Goal: Task Accomplishment & Management: Complete application form

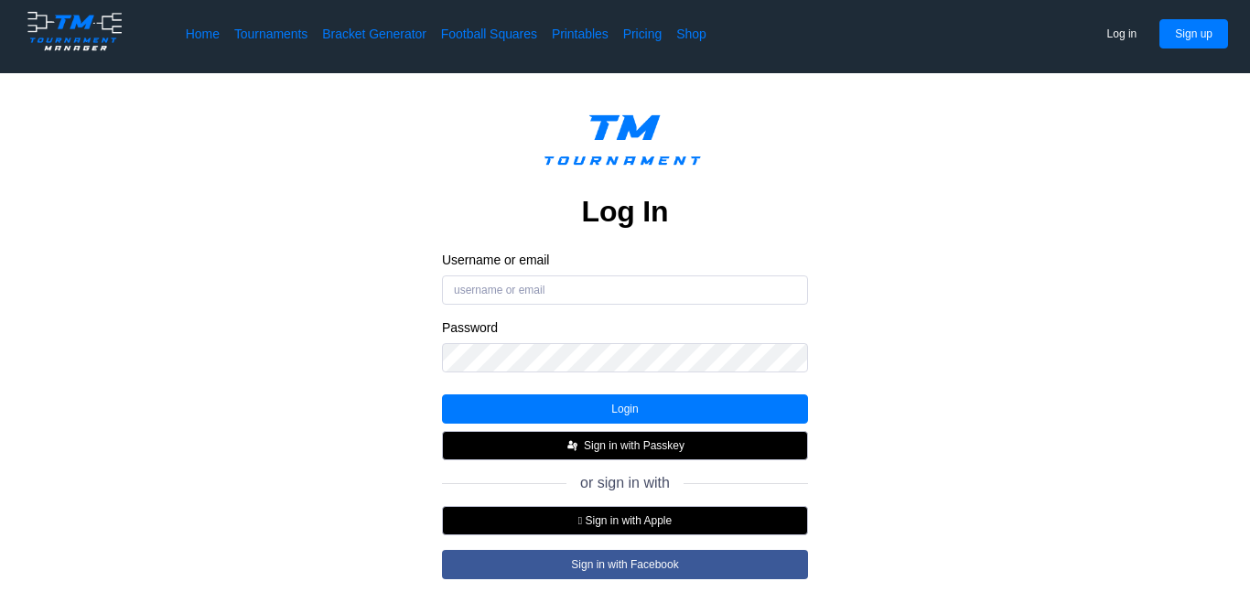
scroll to position [3, 0]
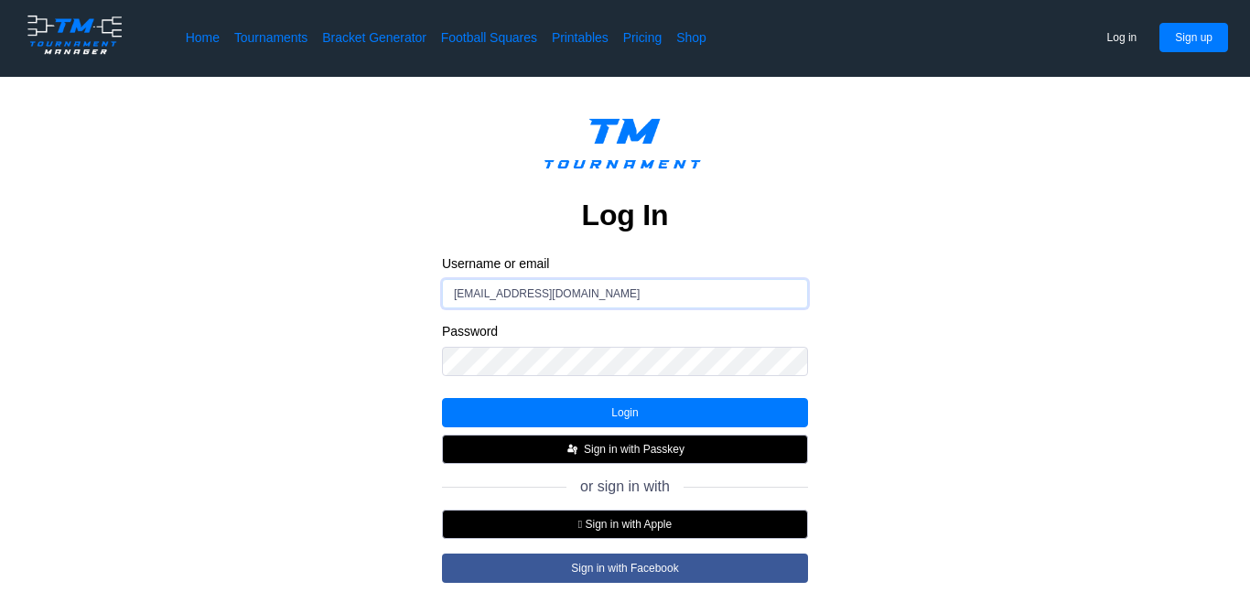
click at [561, 299] on input "buluta436@mysattleback.org" at bounding box center [625, 293] width 366 height 29
type input "buluta436@mysaddleback.org"
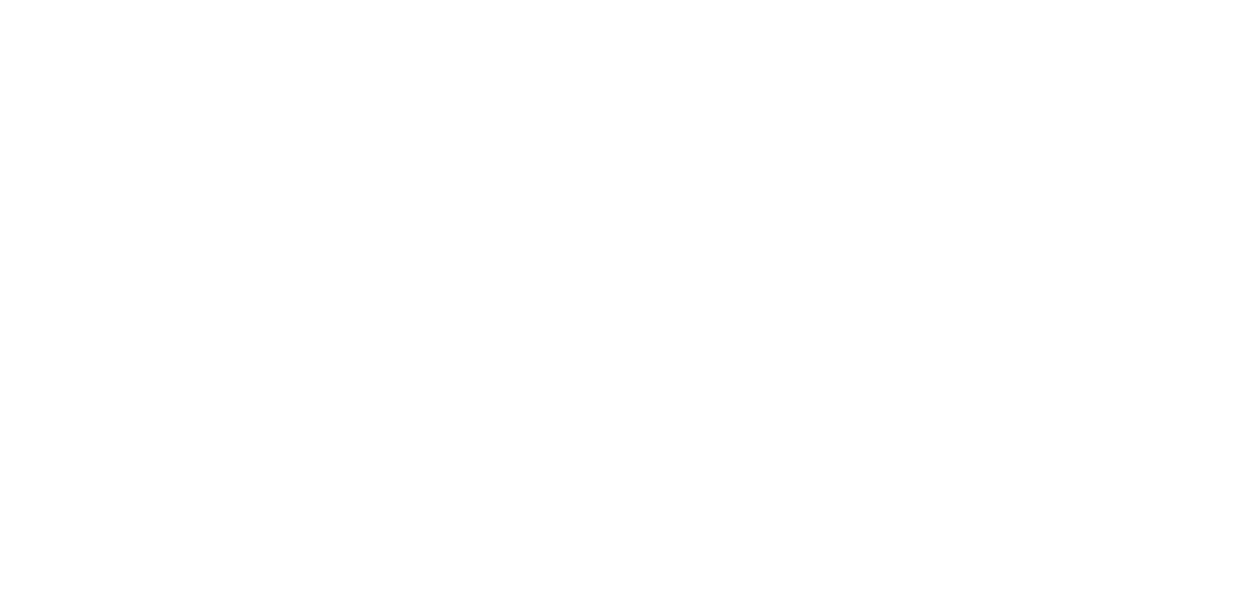
scroll to position [161, 0]
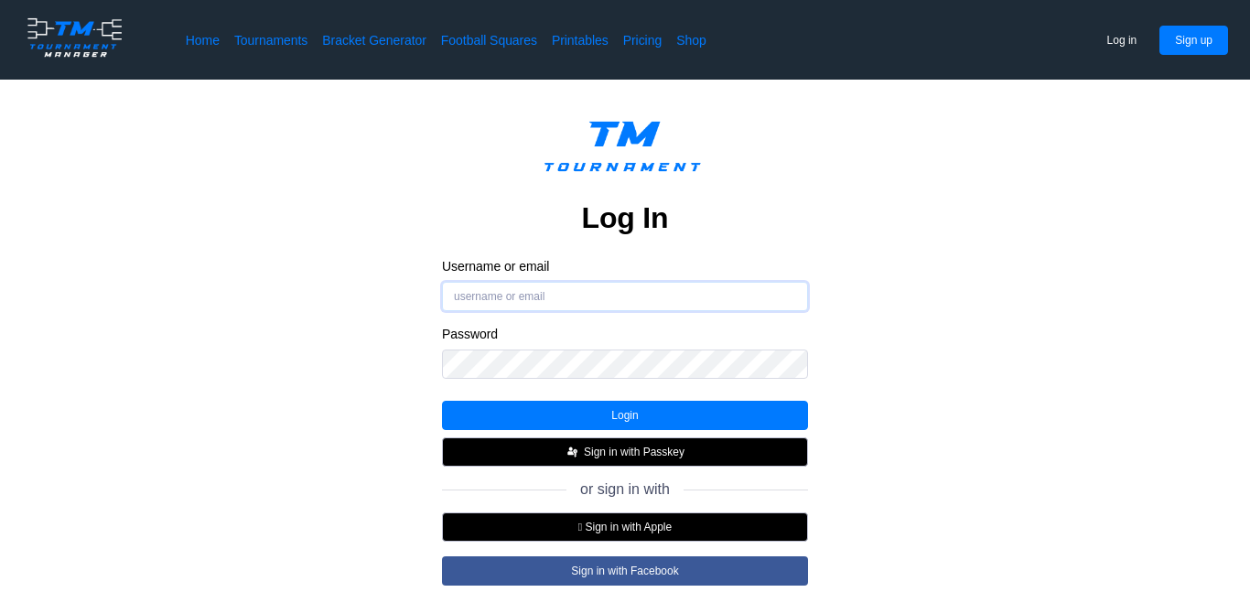
type input "buluta436@mysaddleback.org"
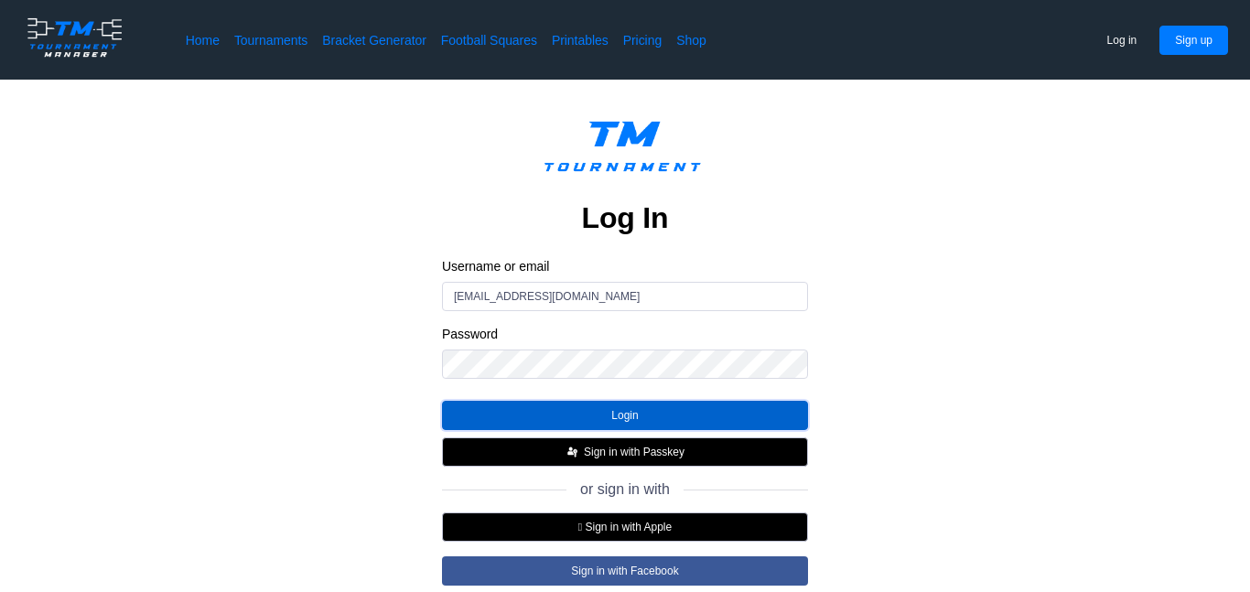
click at [660, 414] on button "Login" at bounding box center [625, 415] width 366 height 29
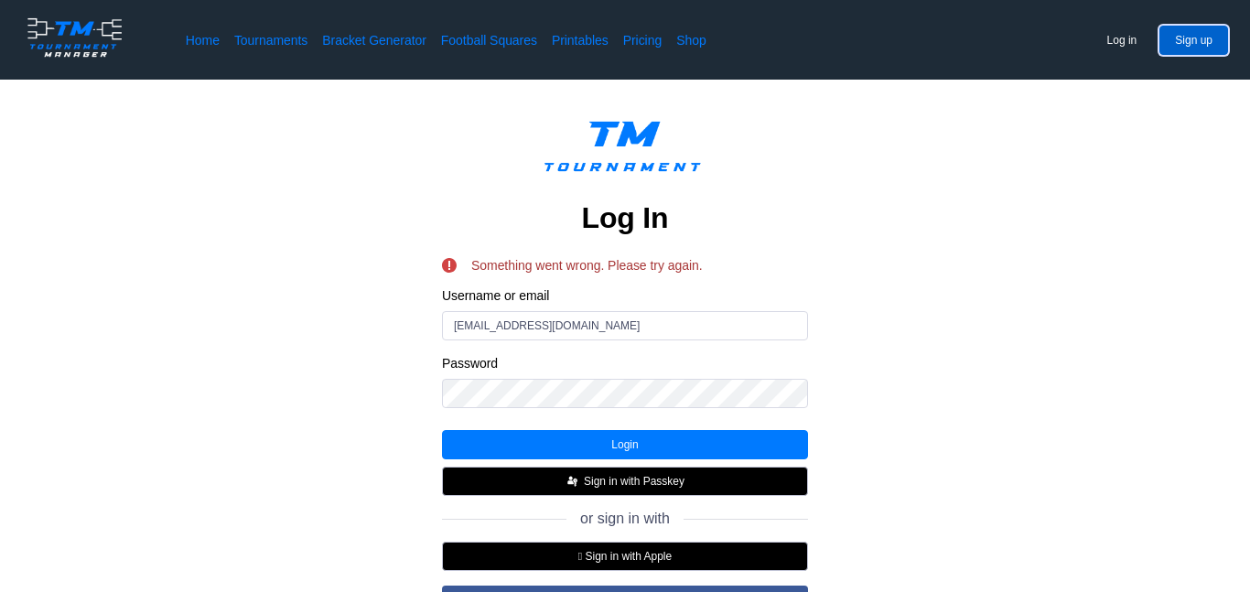
click at [1184, 33] on button "Sign up" at bounding box center [1194, 40] width 69 height 29
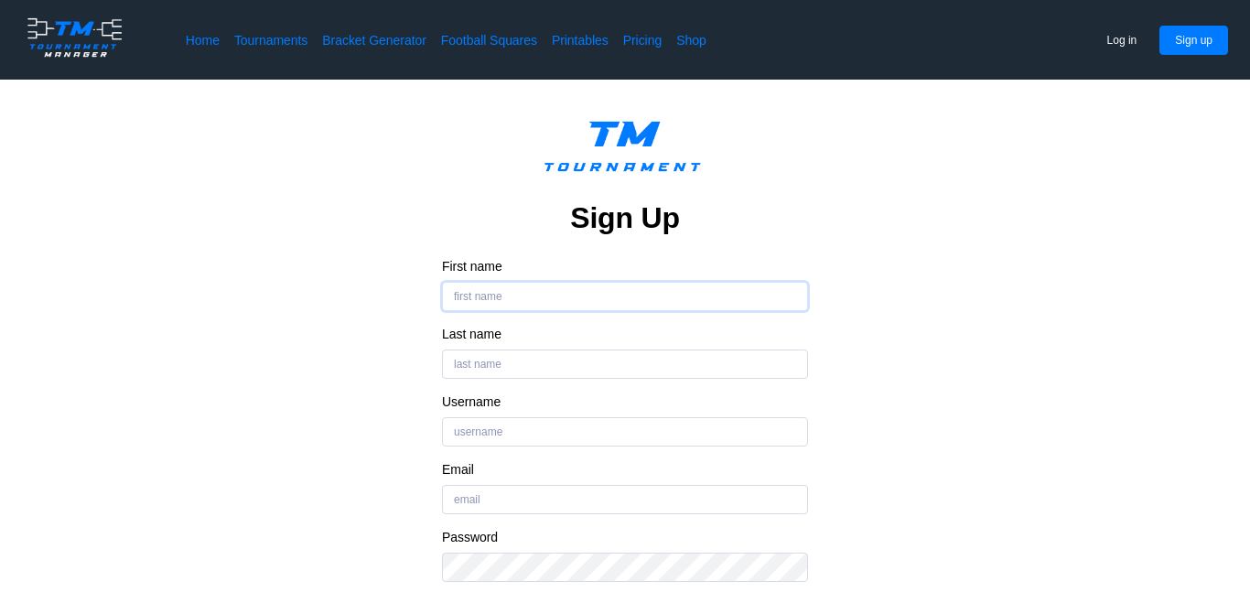
click at [756, 307] on input "First name" at bounding box center [625, 296] width 366 height 29
type input "Arda"
click at [538, 364] on input "Last name" at bounding box center [625, 364] width 366 height 29
type input "Bulut"
click at [536, 433] on input "Username" at bounding box center [625, 431] width 366 height 29
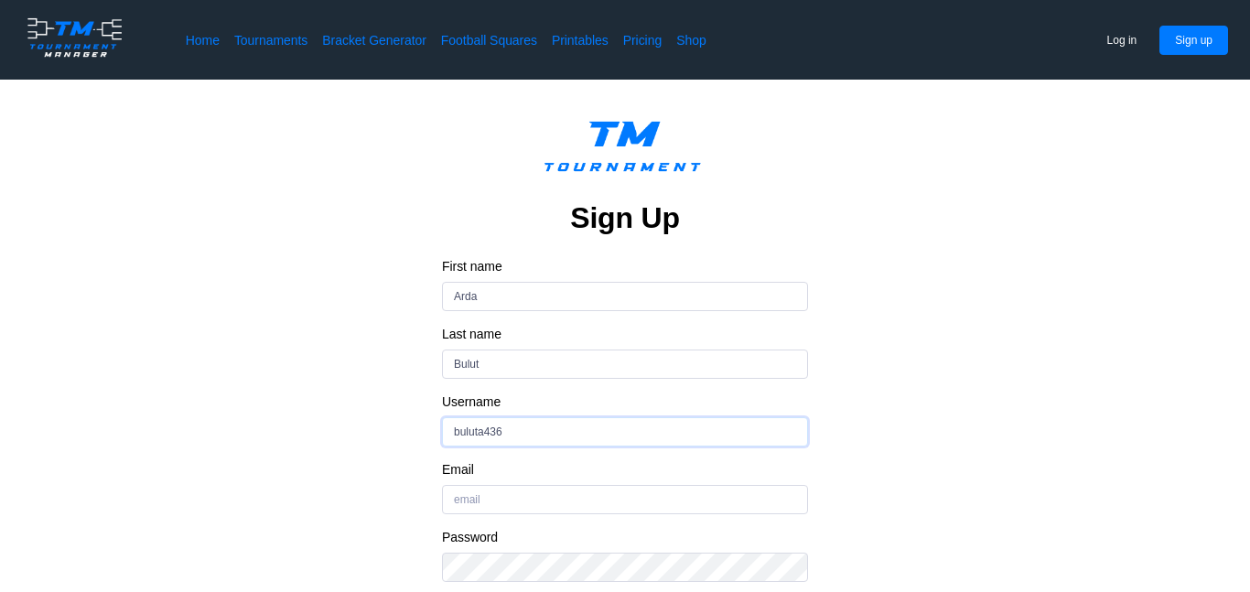
type input "buluta436"
click at [543, 502] on input "Email" at bounding box center [625, 499] width 366 height 29
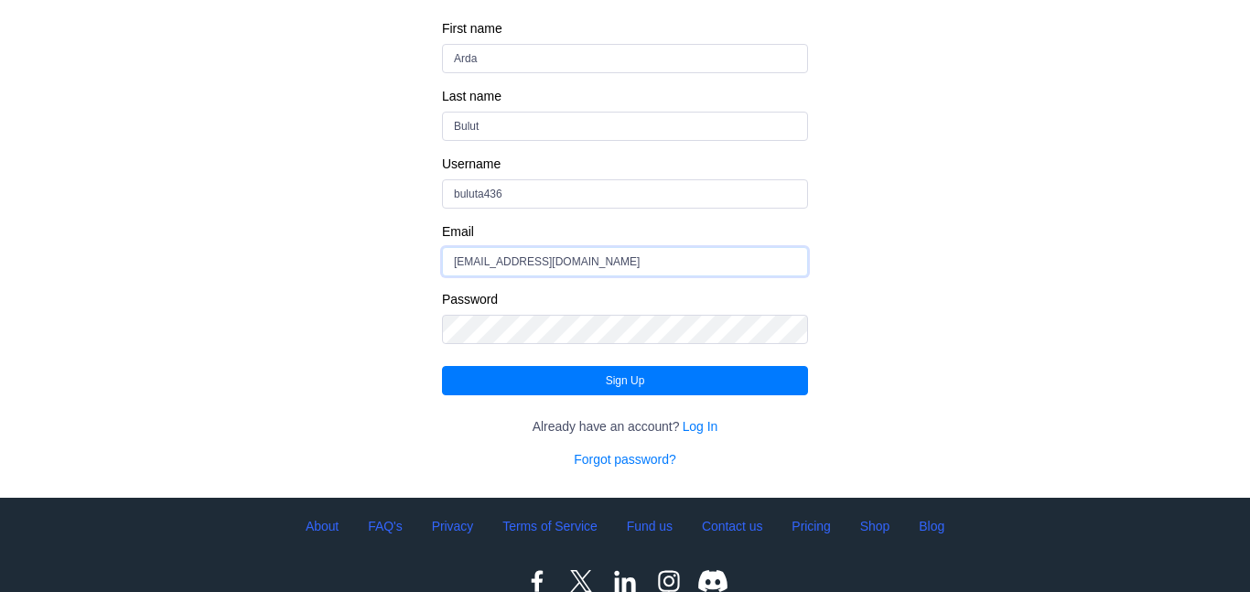
scroll to position [241, 0]
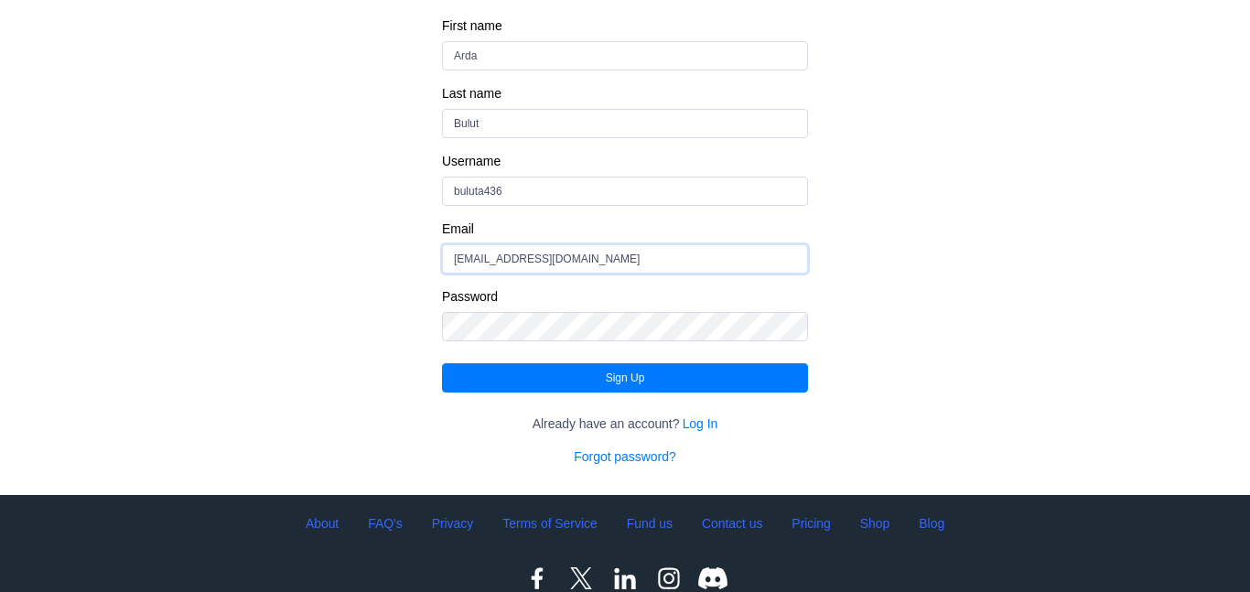
type input "buluta436@masaddleback.org"
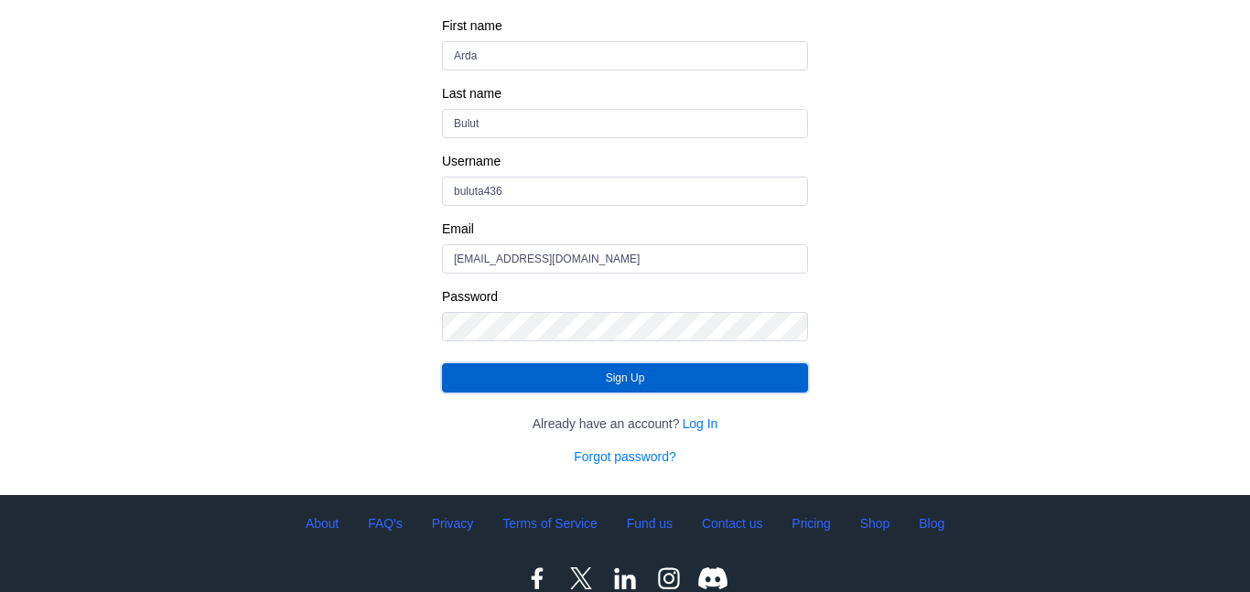
click at [475, 365] on button "Sign Up" at bounding box center [625, 377] width 366 height 29
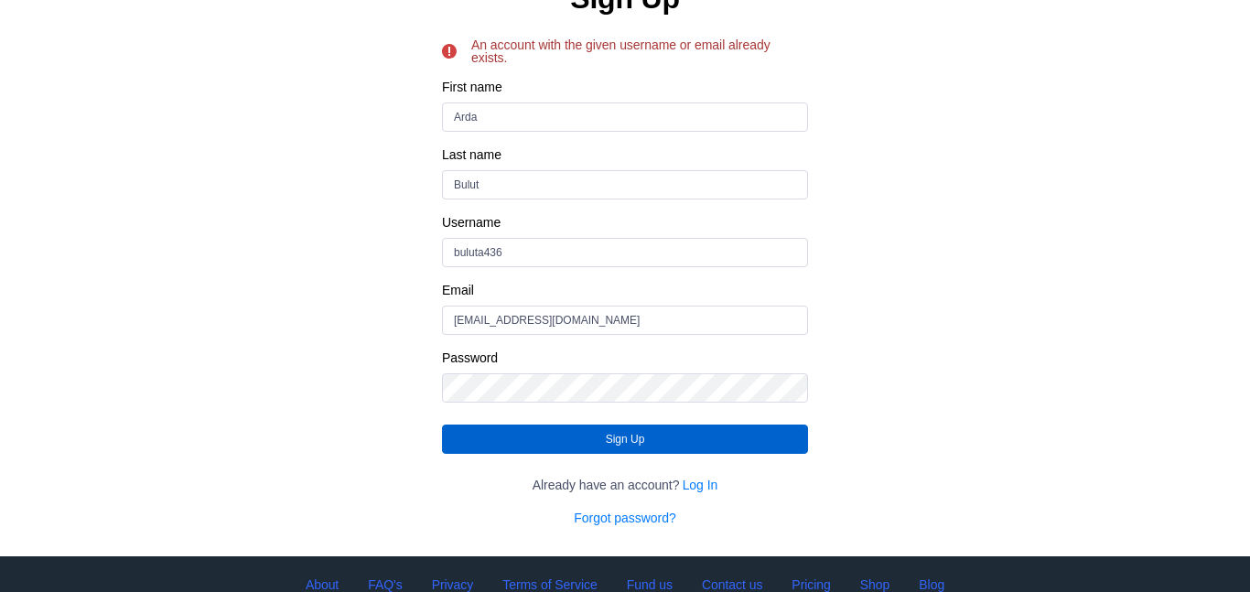
scroll to position [162, 0]
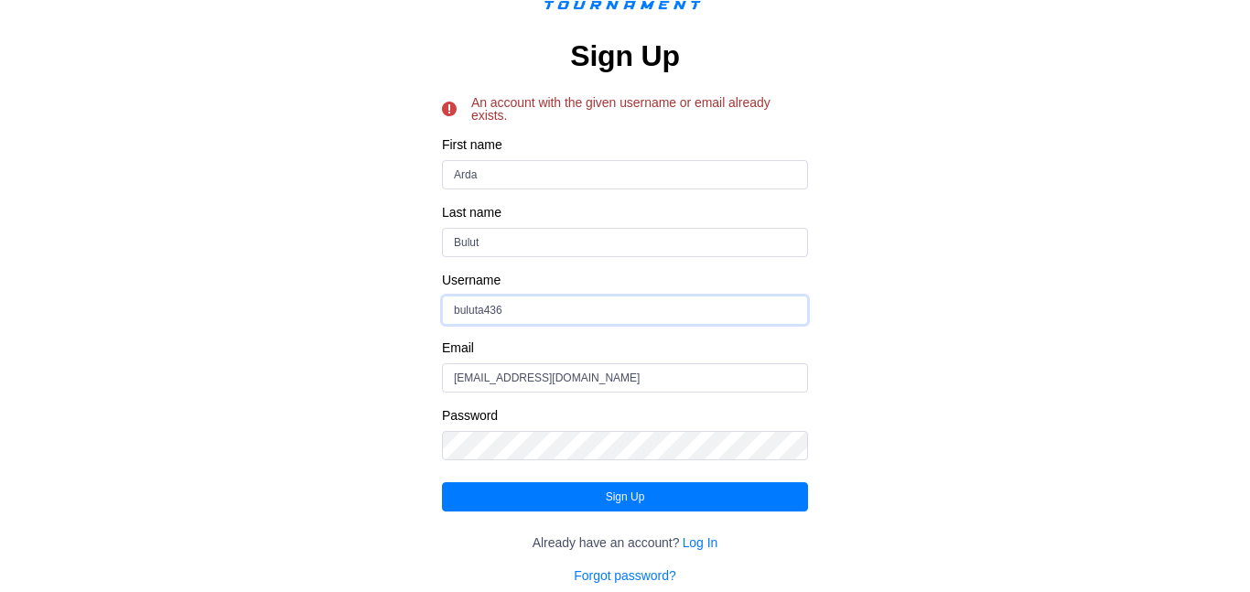
click at [639, 313] on input "buluta436" at bounding box center [625, 310] width 366 height 29
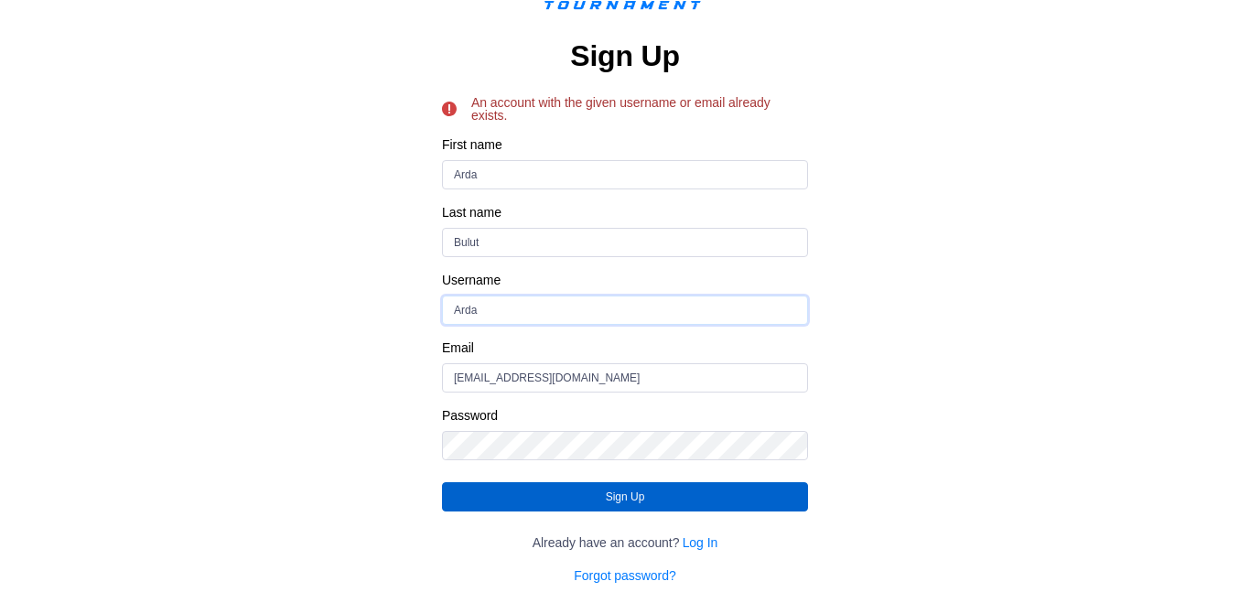
type input "Arda"
click at [577, 508] on button "Sign Up" at bounding box center [625, 496] width 366 height 29
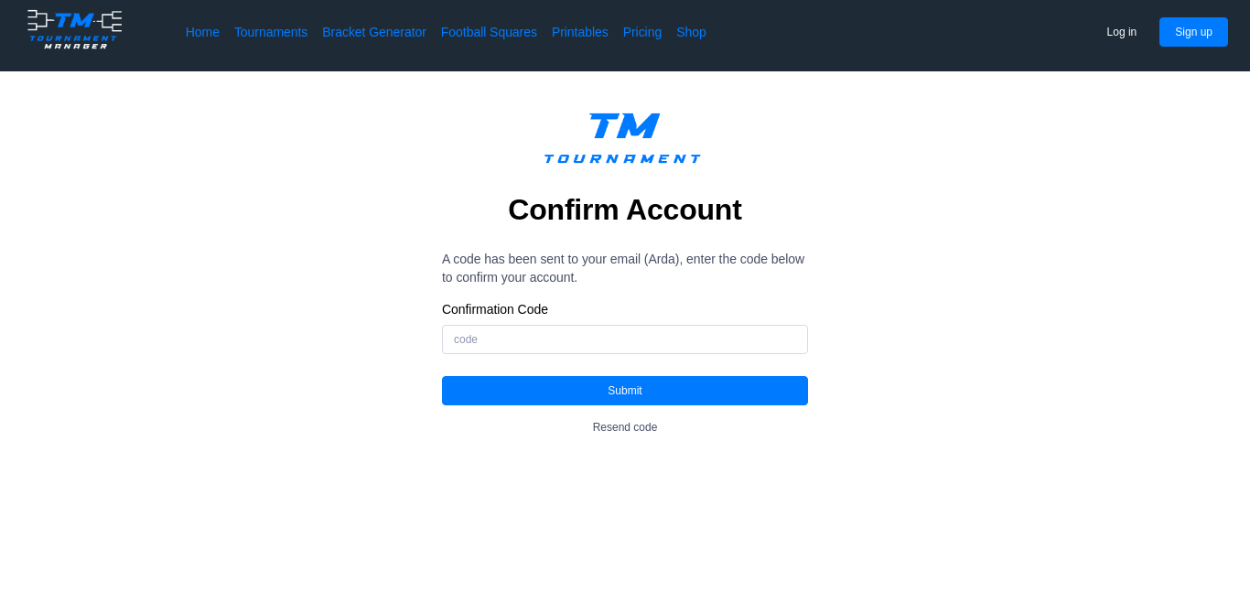
scroll to position [11, 0]
